Goal: Check status: Check status

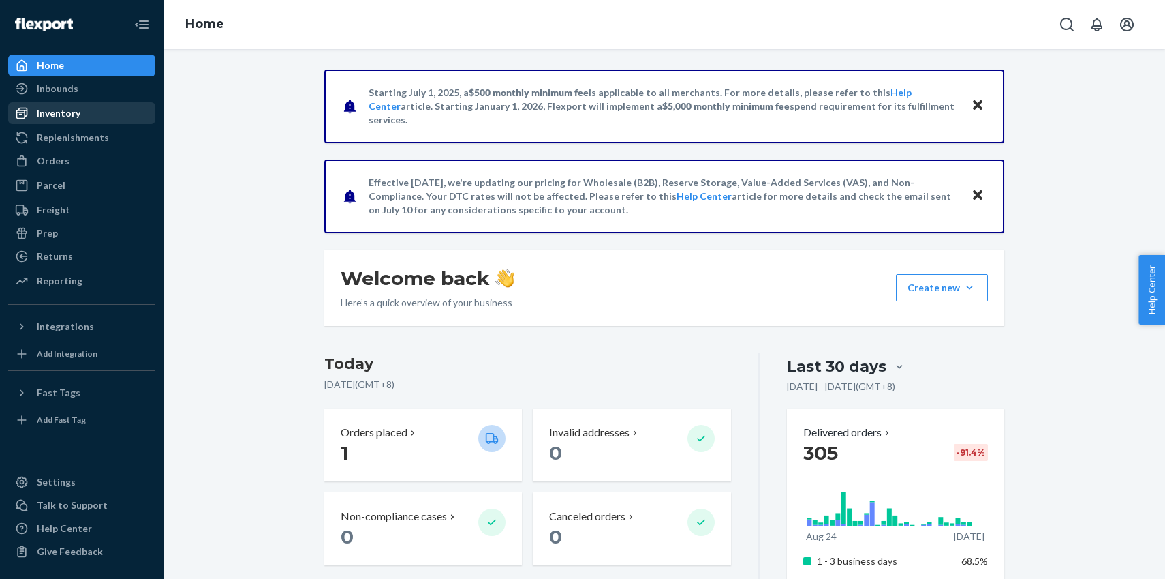
click at [68, 108] on div "Inventory" at bounding box center [59, 113] width 44 height 14
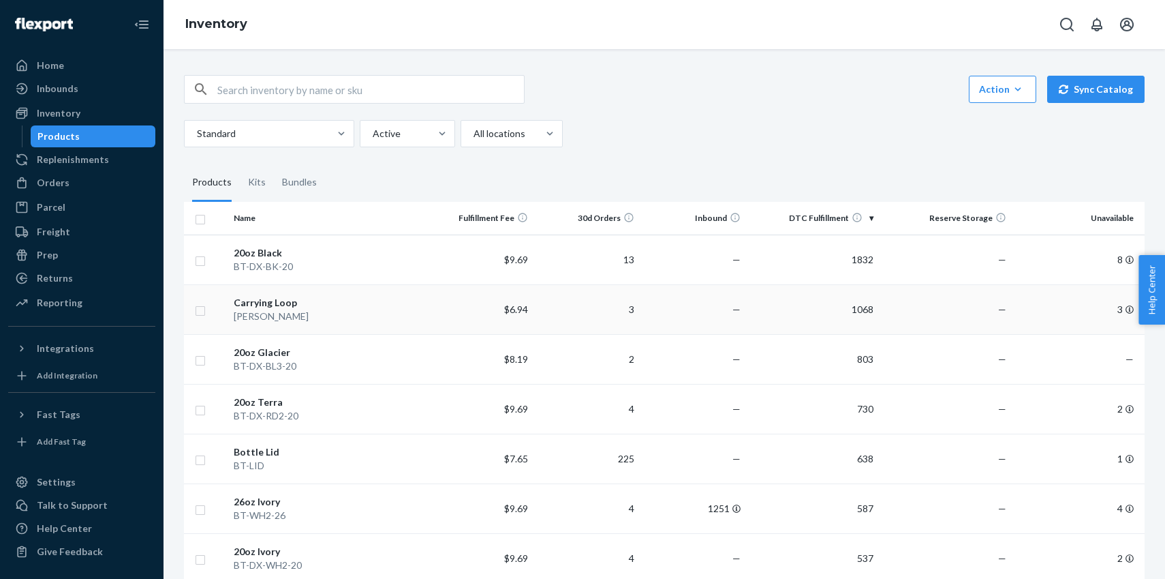
click at [344, 314] on div "[PERSON_NAME]" at bounding box center [328, 316] width 188 height 14
click at [302, 266] on div "BT-DX-BK-20" at bounding box center [328, 267] width 188 height 14
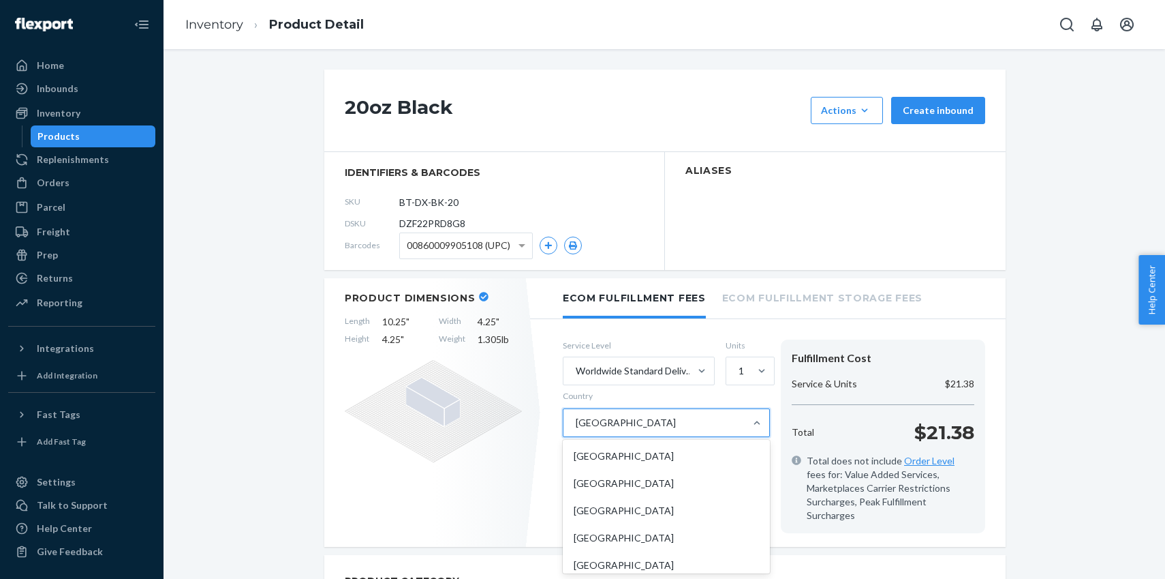
click at [632, 417] on div "[GEOGRAPHIC_DATA]" at bounding box center [654, 422] width 181 height 27
click at [576, 417] on input "Country option [GEOGRAPHIC_DATA] focused, 35 of 231. 231 results available. Use…" at bounding box center [575, 423] width 1 height 14
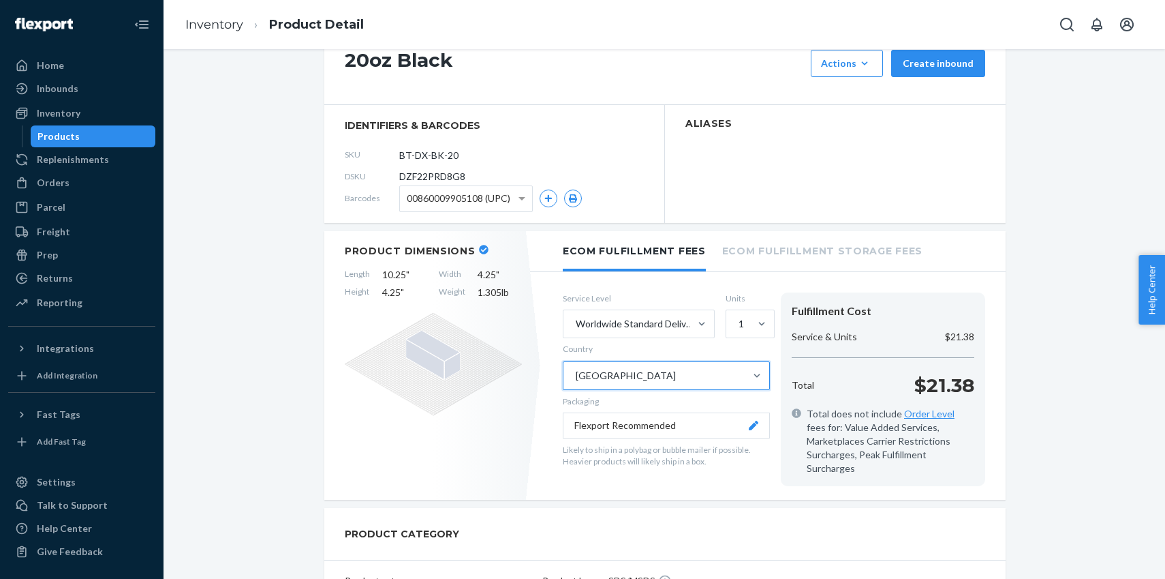
scroll to position [92, 0]
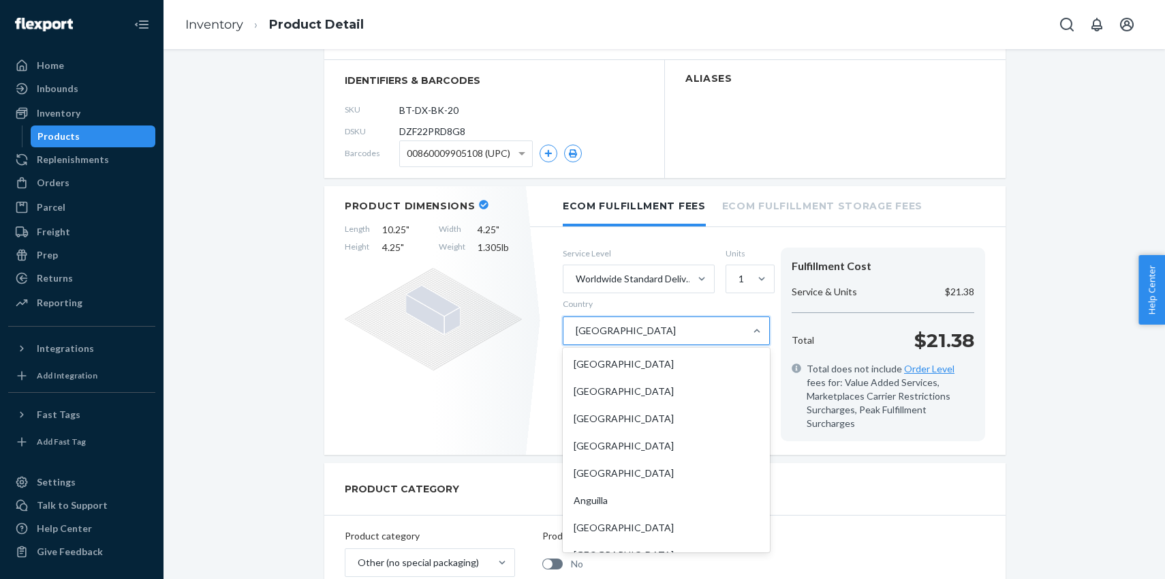
click at [624, 331] on div "[GEOGRAPHIC_DATA]" at bounding box center [654, 330] width 181 height 27
click at [576, 331] on input "Country option [GEOGRAPHIC_DATA] focused, 35 of 231. 231 results available. Use…" at bounding box center [575, 331] width 1 height 14
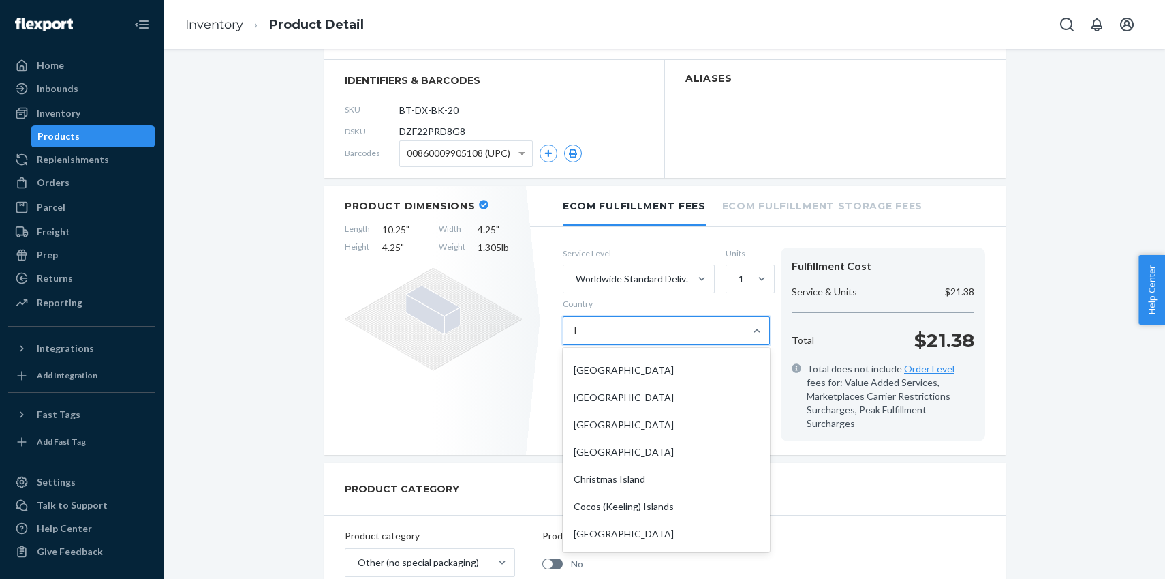
type input "li"
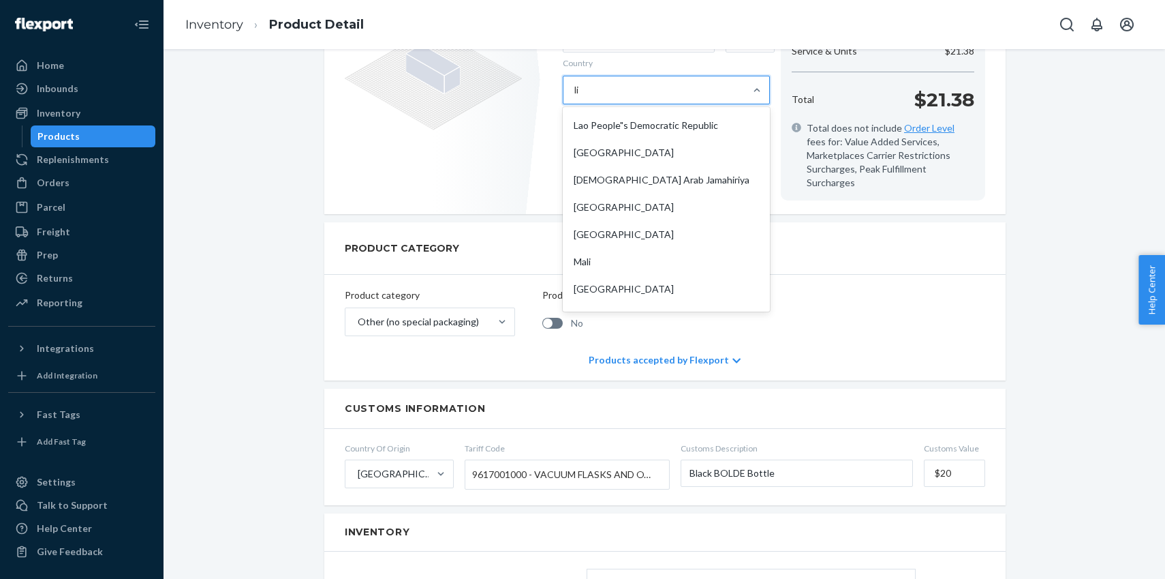
scroll to position [273, 0]
click at [634, 219] on div "[GEOGRAPHIC_DATA]" at bounding box center [667, 232] width 202 height 27
click at [581, 97] on input "li" at bounding box center [578, 90] width 6 height 14
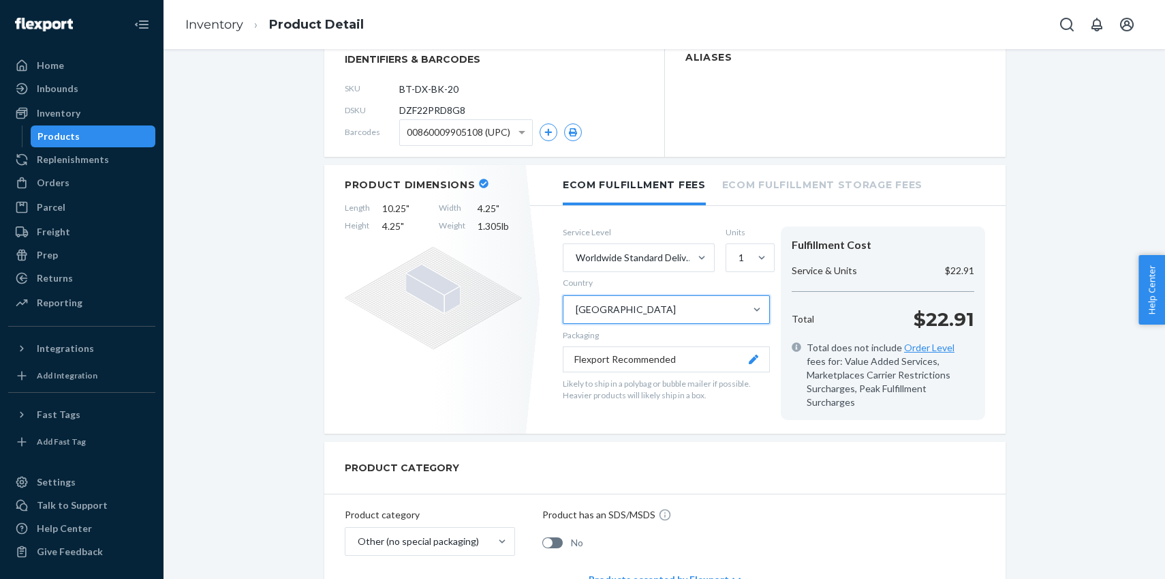
scroll to position [0, 0]
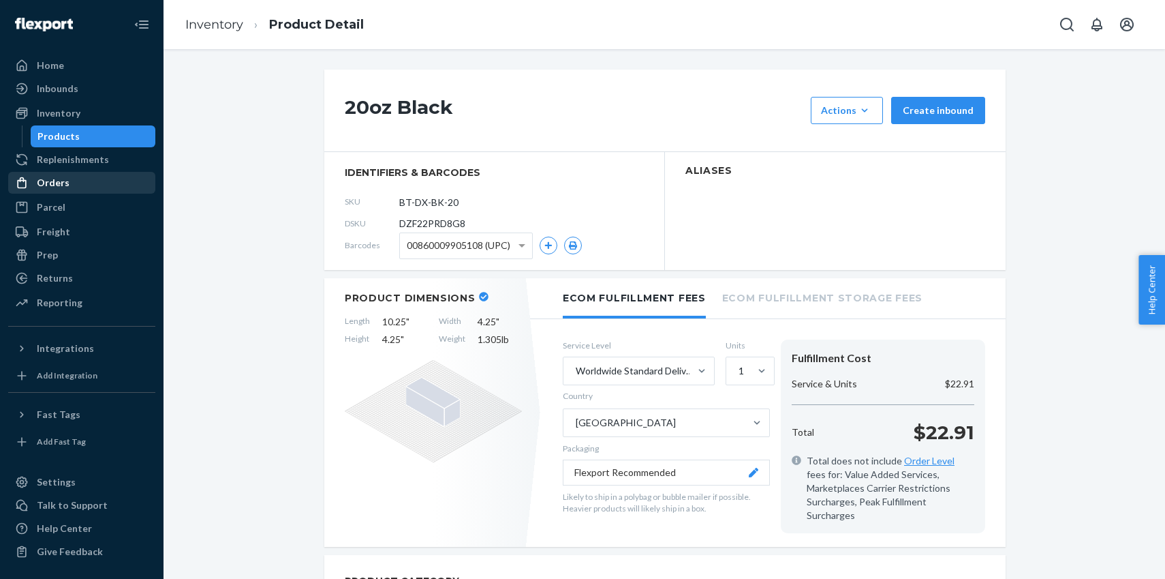
click at [117, 181] on div "Orders" at bounding box center [82, 182] width 144 height 19
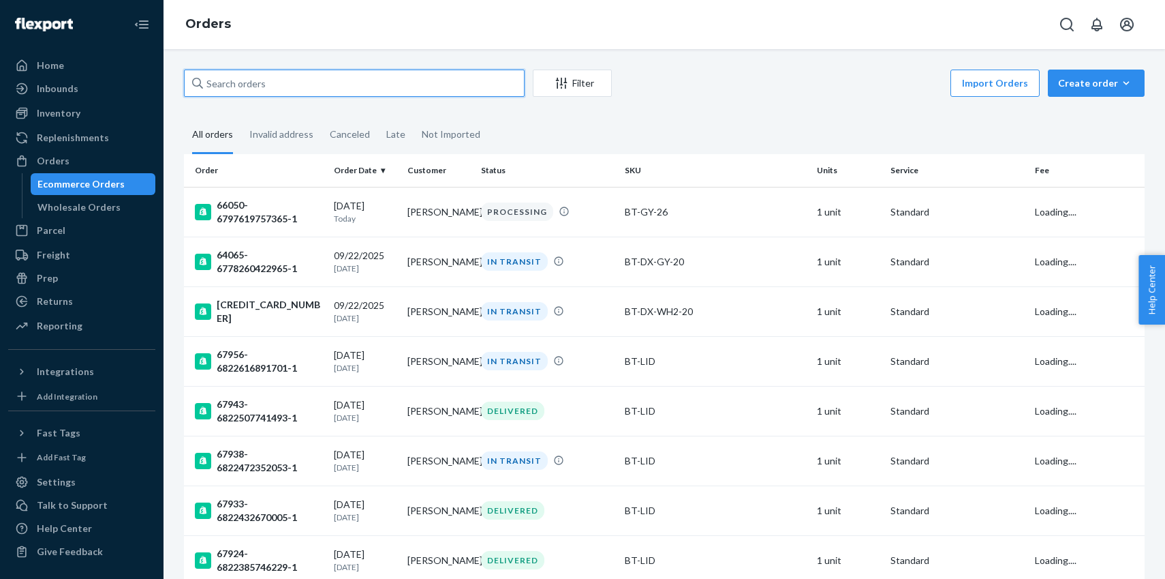
click at [457, 85] on input "text" at bounding box center [354, 83] width 341 height 27
paste input "[PERSON_NAME]"
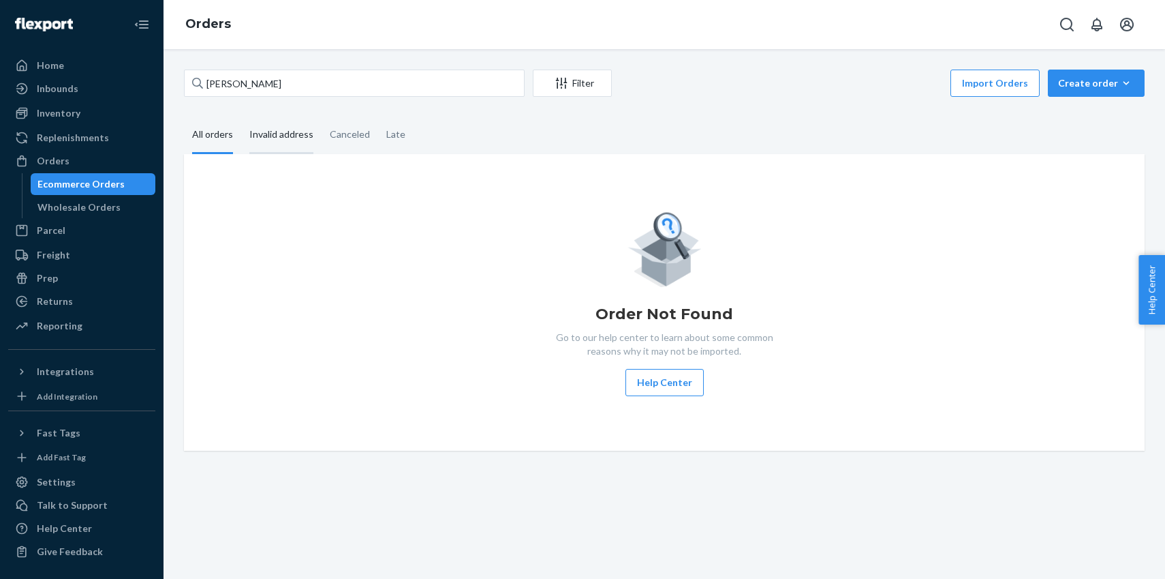
click at [266, 126] on div "Invalid address" at bounding box center [281, 135] width 64 height 37
click at [241, 117] on input "Invalid address" at bounding box center [241, 117] width 0 height 0
click at [375, 82] on input "[PERSON_NAME]" at bounding box center [354, 83] width 341 height 27
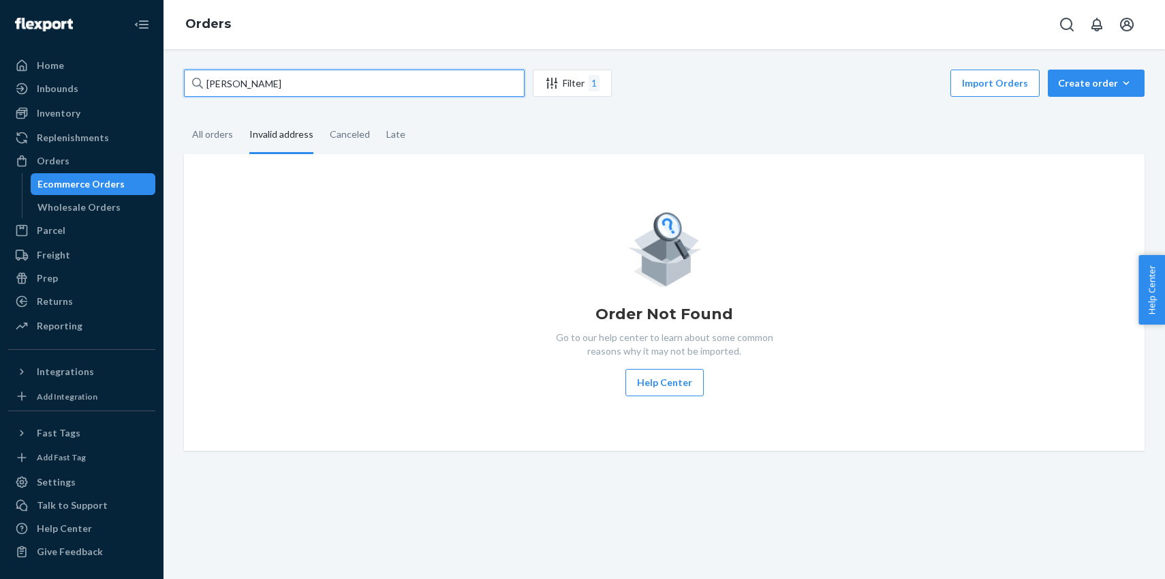
paste input "[PERSON_NAME]"
type input "[PERSON_NAME]"
click at [230, 138] on div "All orders" at bounding box center [212, 135] width 41 height 37
click at [184, 117] on input "All orders" at bounding box center [184, 117] width 0 height 0
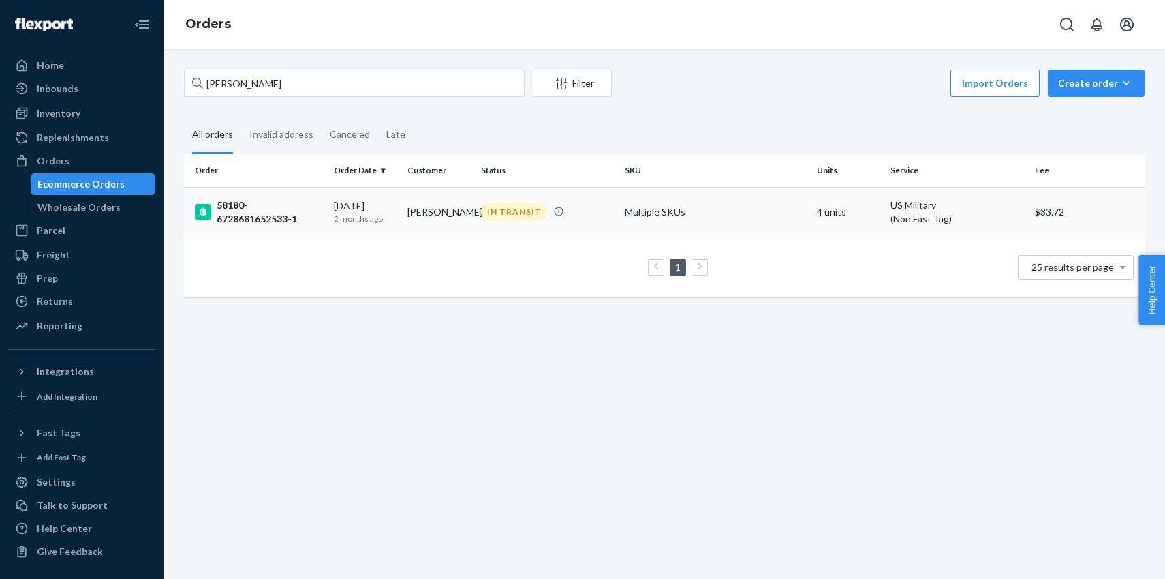
click at [276, 217] on div "58180-6728681652533-1" at bounding box center [259, 211] width 128 height 27
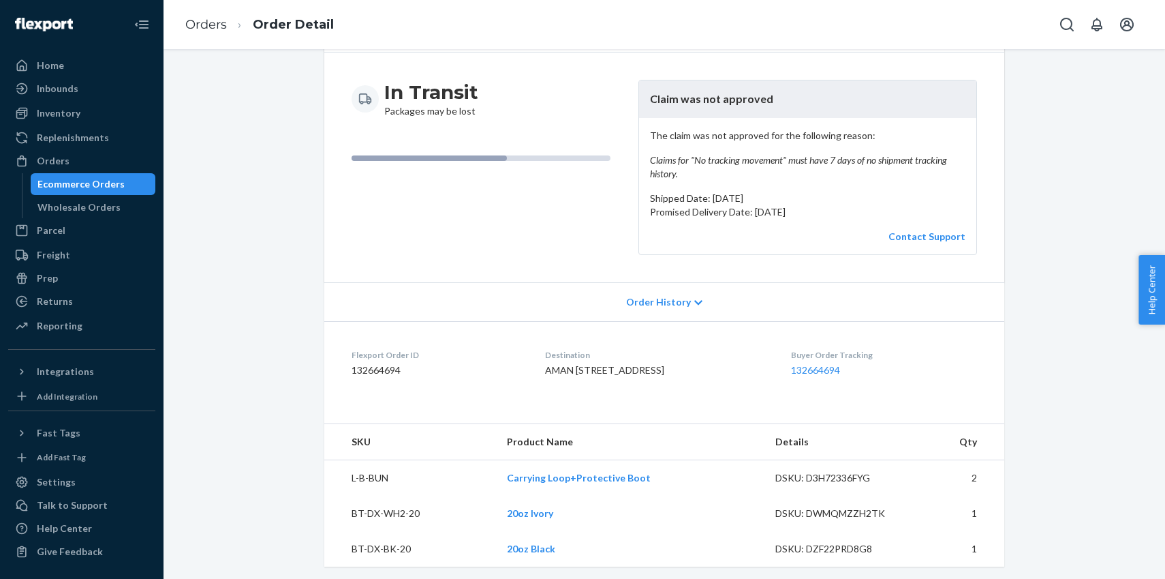
scroll to position [136, 0]
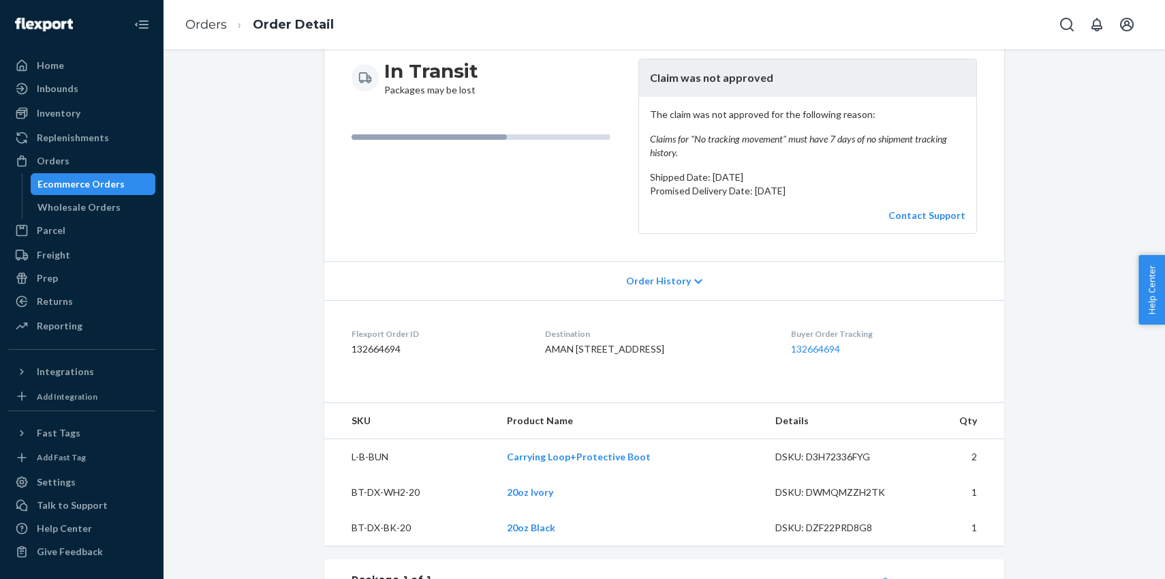
click at [385, 346] on dd "132664694" at bounding box center [438, 349] width 172 height 14
copy dd "132664694"
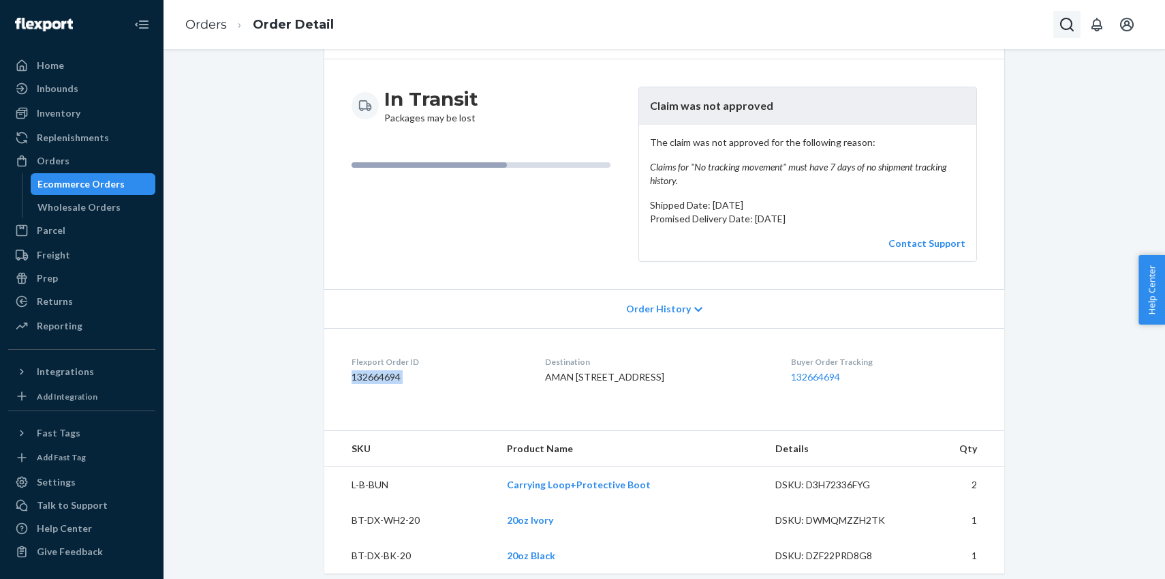
click at [1060, 14] on button "Open Search Box" at bounding box center [1067, 24] width 27 height 27
click at [974, 13] on div "[PERSON_NAME]" at bounding box center [986, 14] width 190 height 18
click at [974, 18] on input "[PERSON_NAME]" at bounding box center [960, 15] width 112 height 18
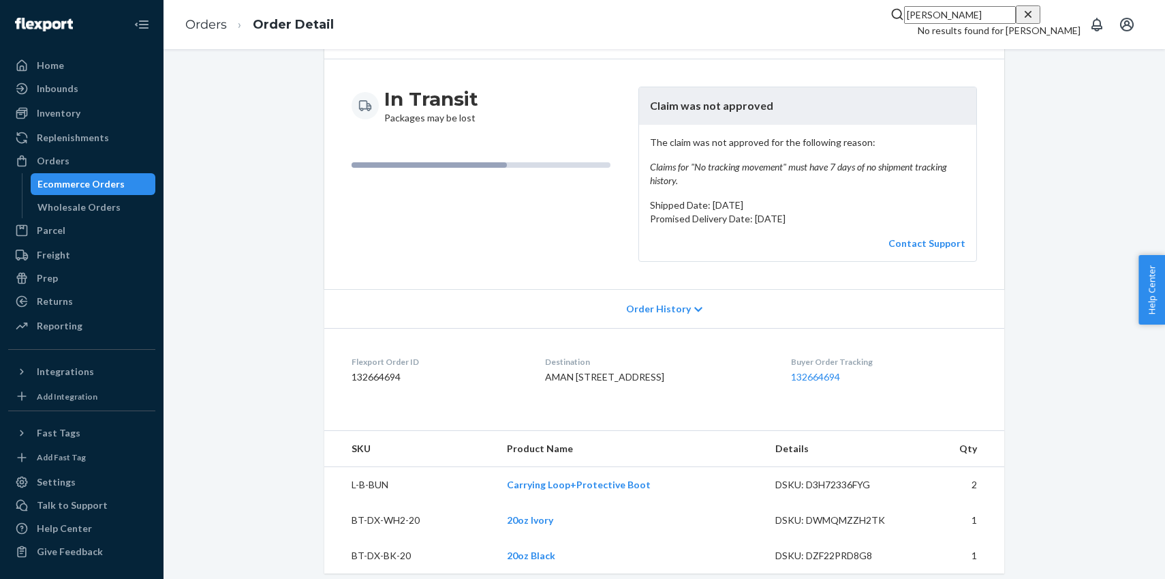
click at [974, 18] on input "[PERSON_NAME]" at bounding box center [960, 15] width 112 height 18
paste input "[PERSON_NAME]"
click at [910, 24] on input "[PERSON_NAME]" at bounding box center [960, 15] width 112 height 18
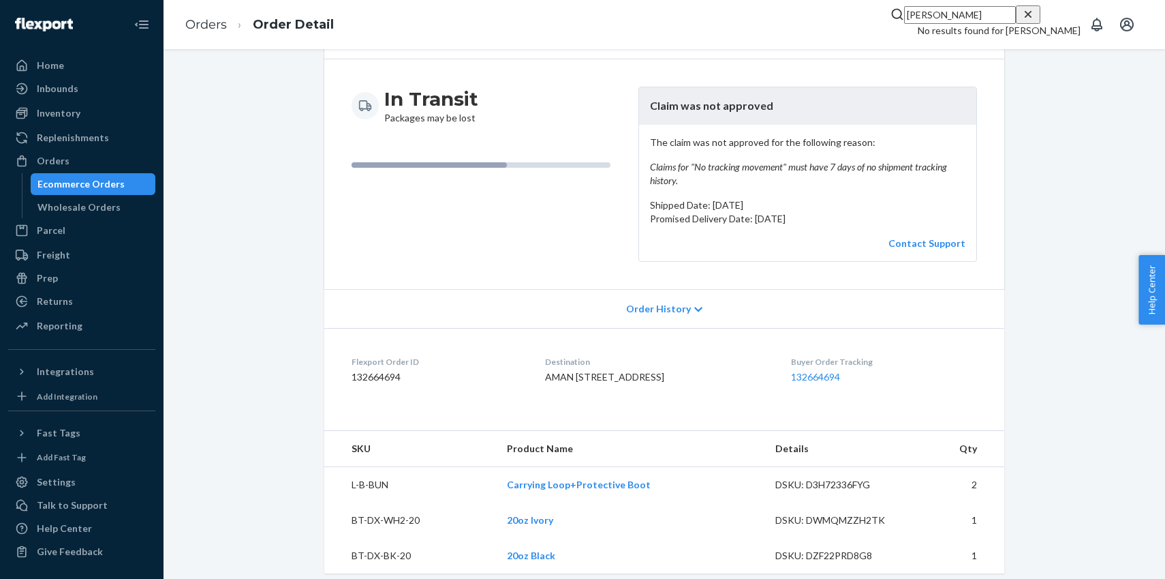
paste input "[PERSON_NAME] [PERSON_NAME]"
click at [908, 24] on input "[PERSON_NAME] [PERSON_NAME]" at bounding box center [883, 15] width 112 height 18
type input "[PERSON_NAME]"
